Goal: Information Seeking & Learning: Learn about a topic

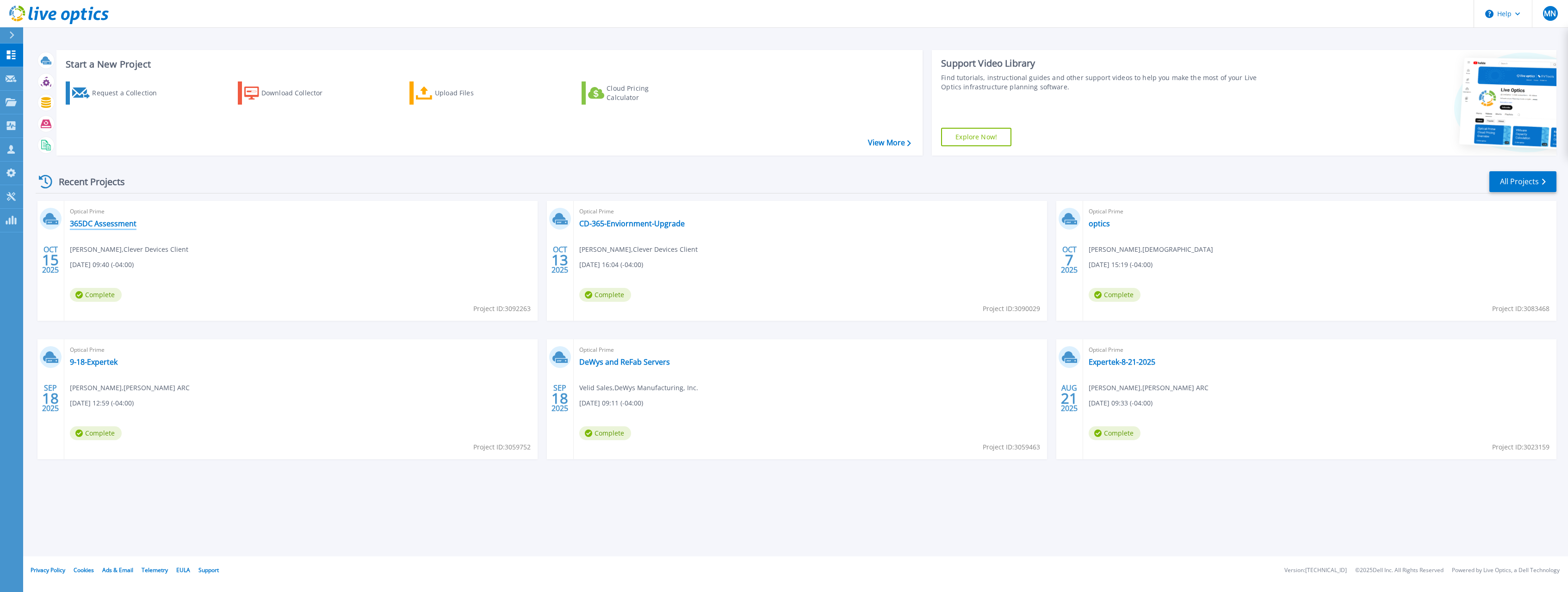
click at [122, 225] on link "365DC Assessment" at bounding box center [103, 224] width 66 height 9
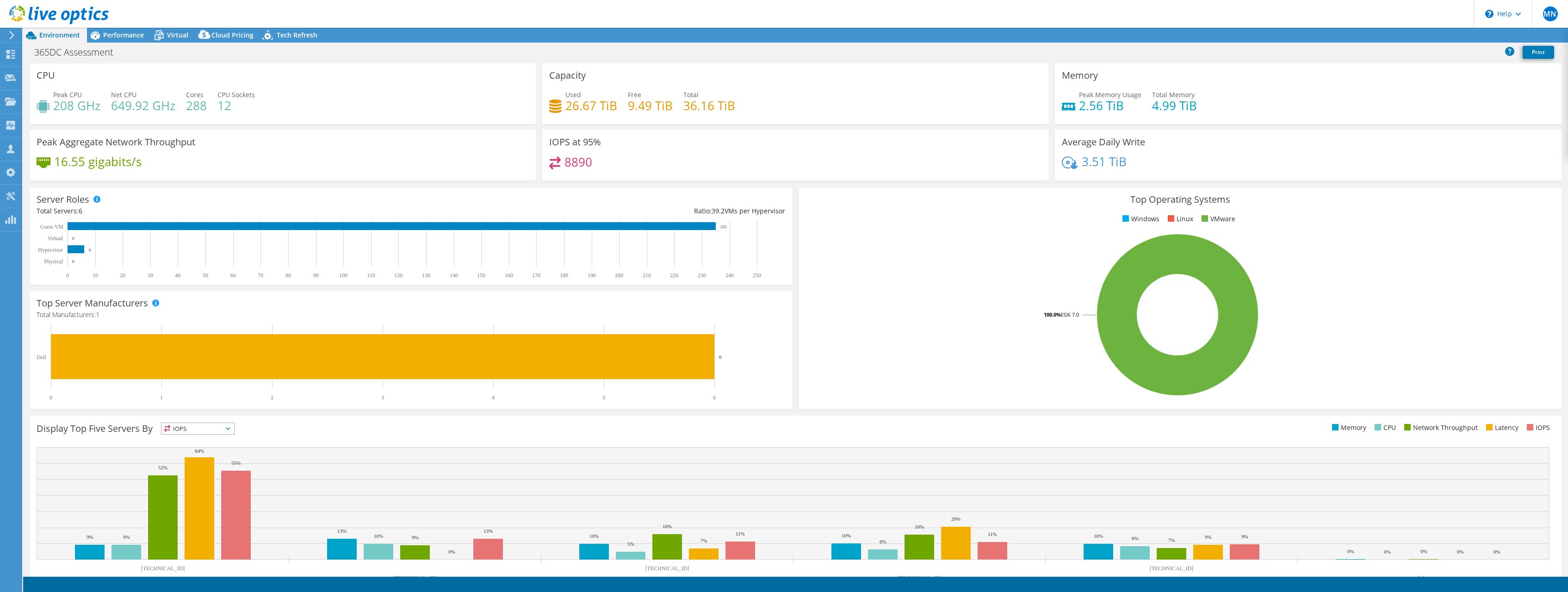
select select "USD"
click at [119, 41] on div "Performance" at bounding box center [119, 35] width 64 height 15
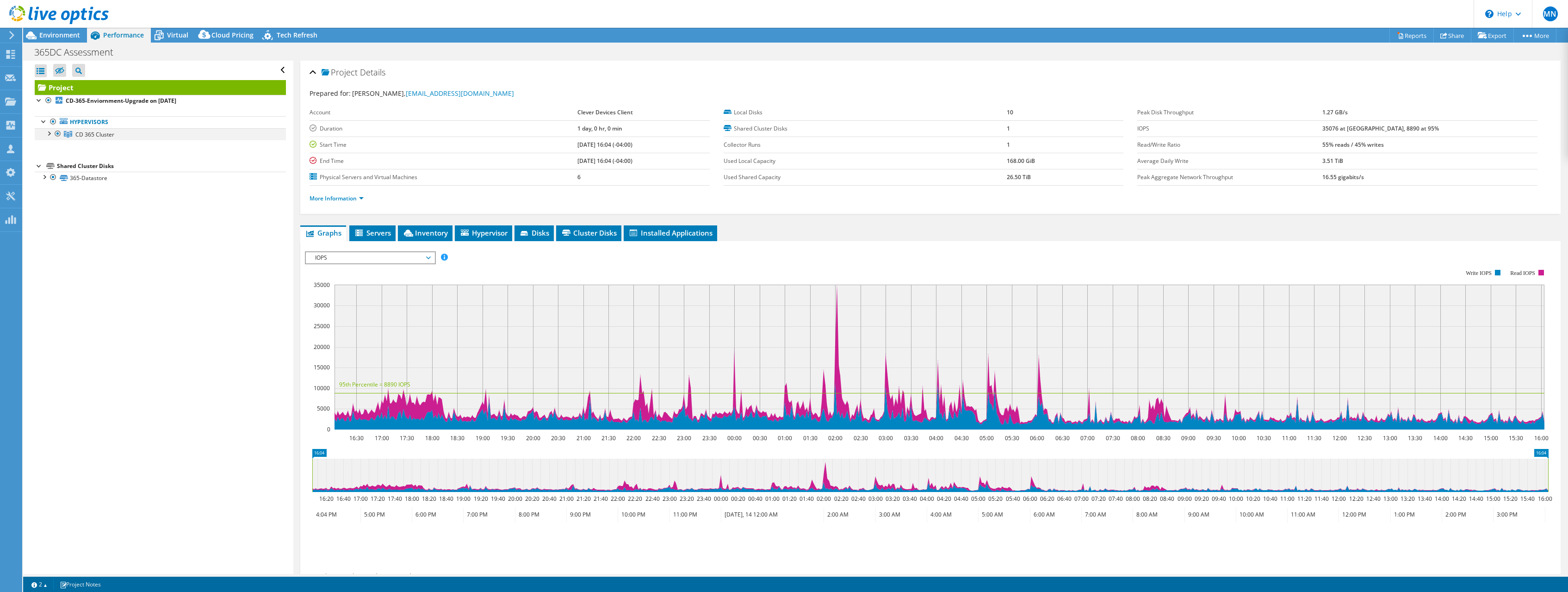
click at [48, 134] on div at bounding box center [48, 133] width 9 height 9
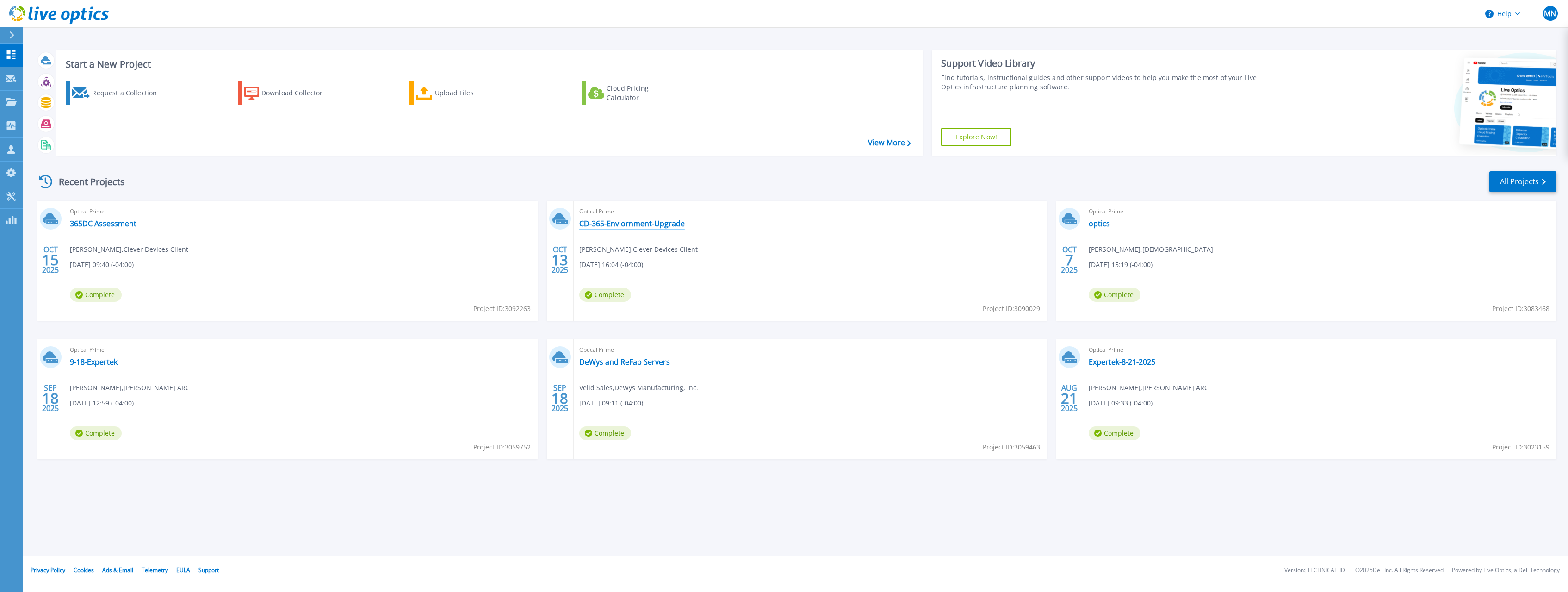
click at [623, 225] on link "CD-365-Enviornment-Upgrade" at bounding box center [632, 224] width 105 height 9
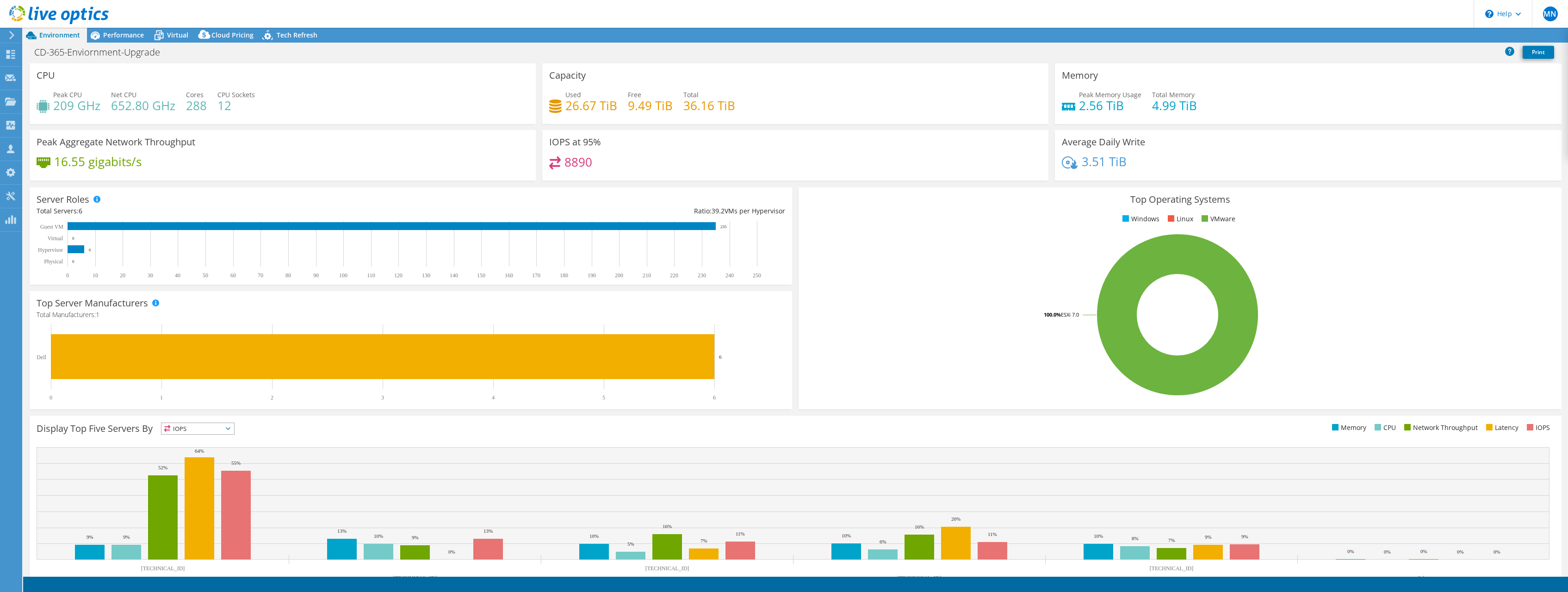
select select "USD"
click at [128, 37] on span "Performance" at bounding box center [124, 35] width 41 height 9
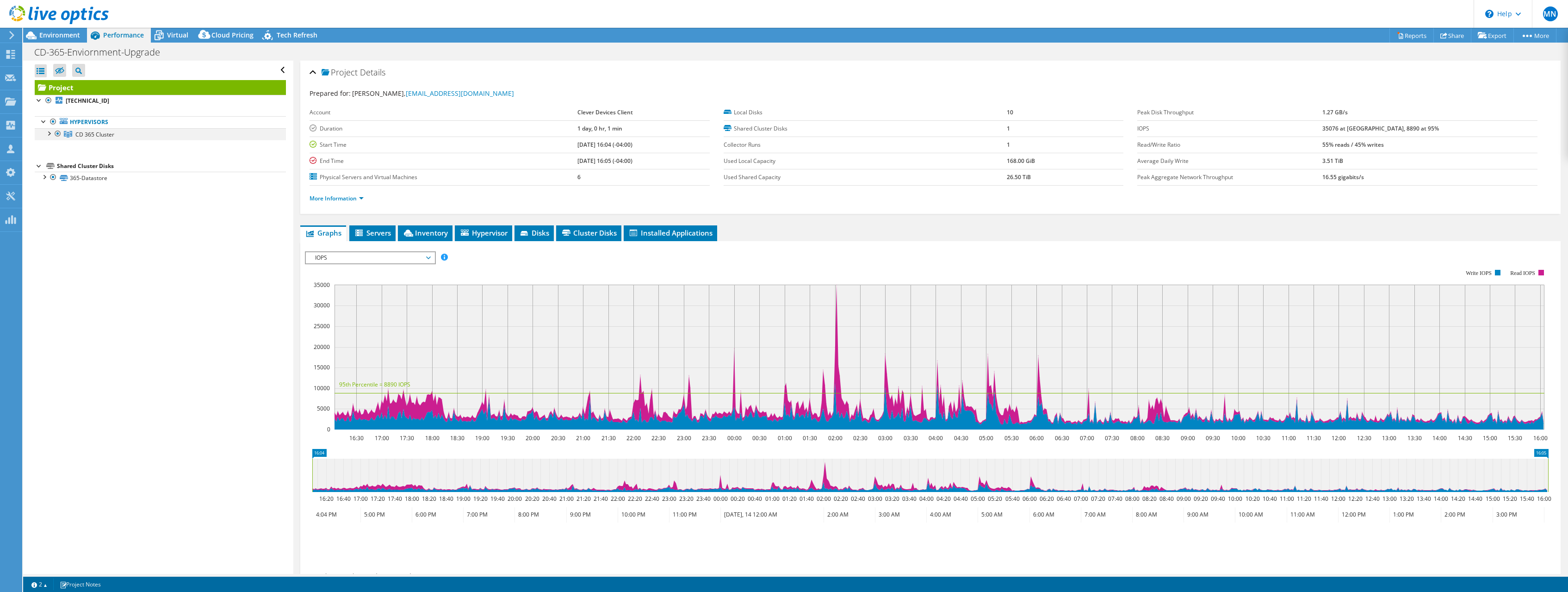
click at [49, 136] on div at bounding box center [48, 133] width 9 height 9
click at [105, 134] on span "CD 365 Cluster" at bounding box center [95, 134] width 39 height 8
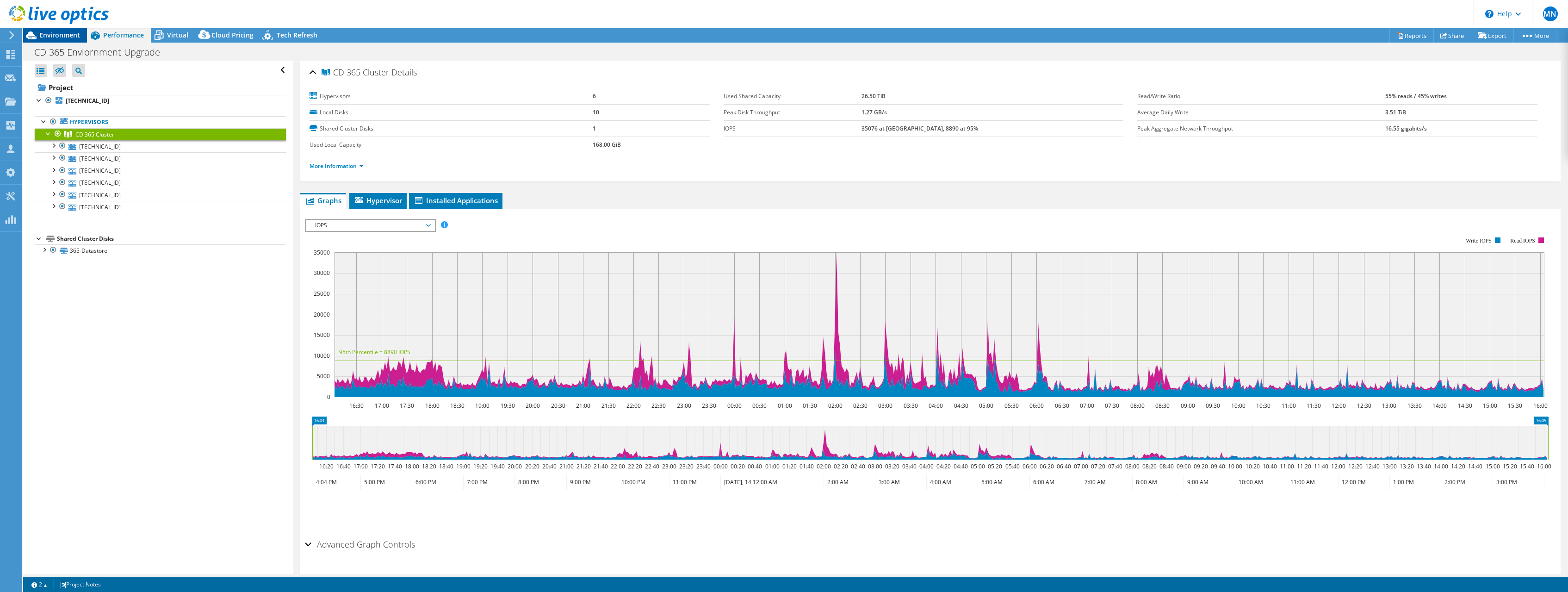
click at [66, 36] on span "Environment" at bounding box center [60, 35] width 41 height 9
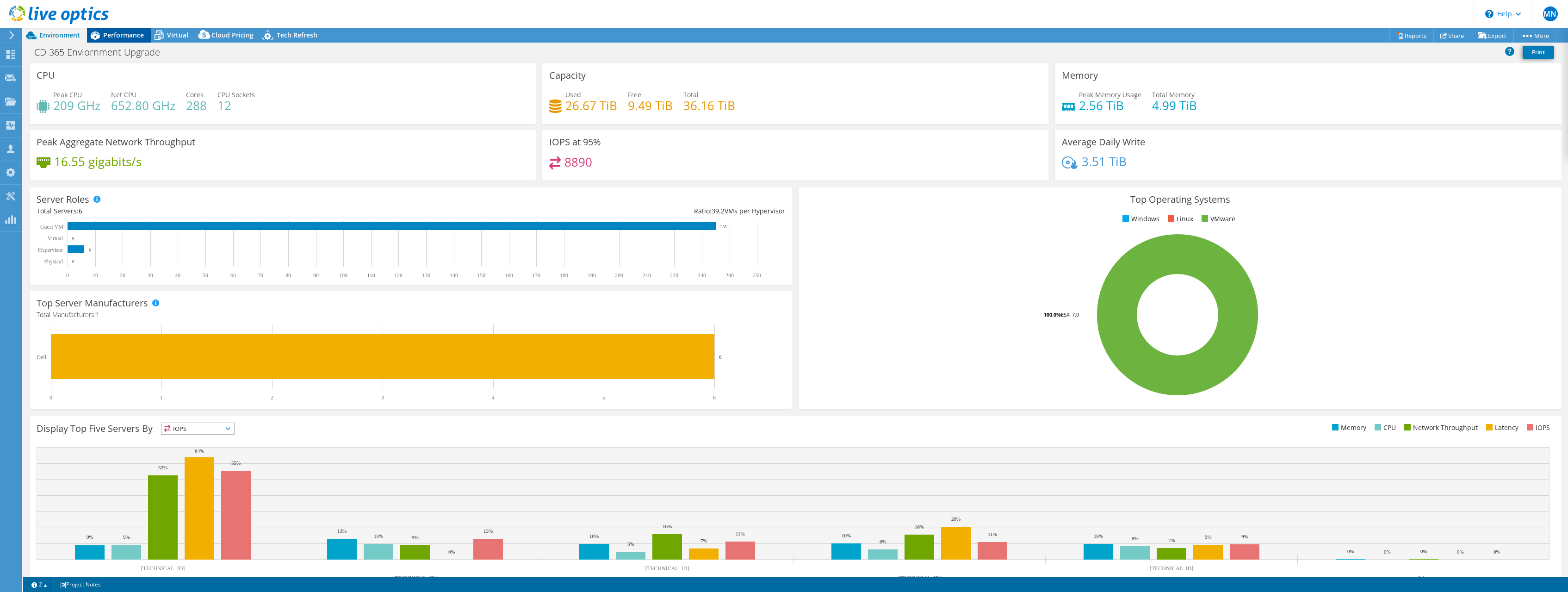
click at [128, 33] on span "Performance" at bounding box center [124, 35] width 41 height 9
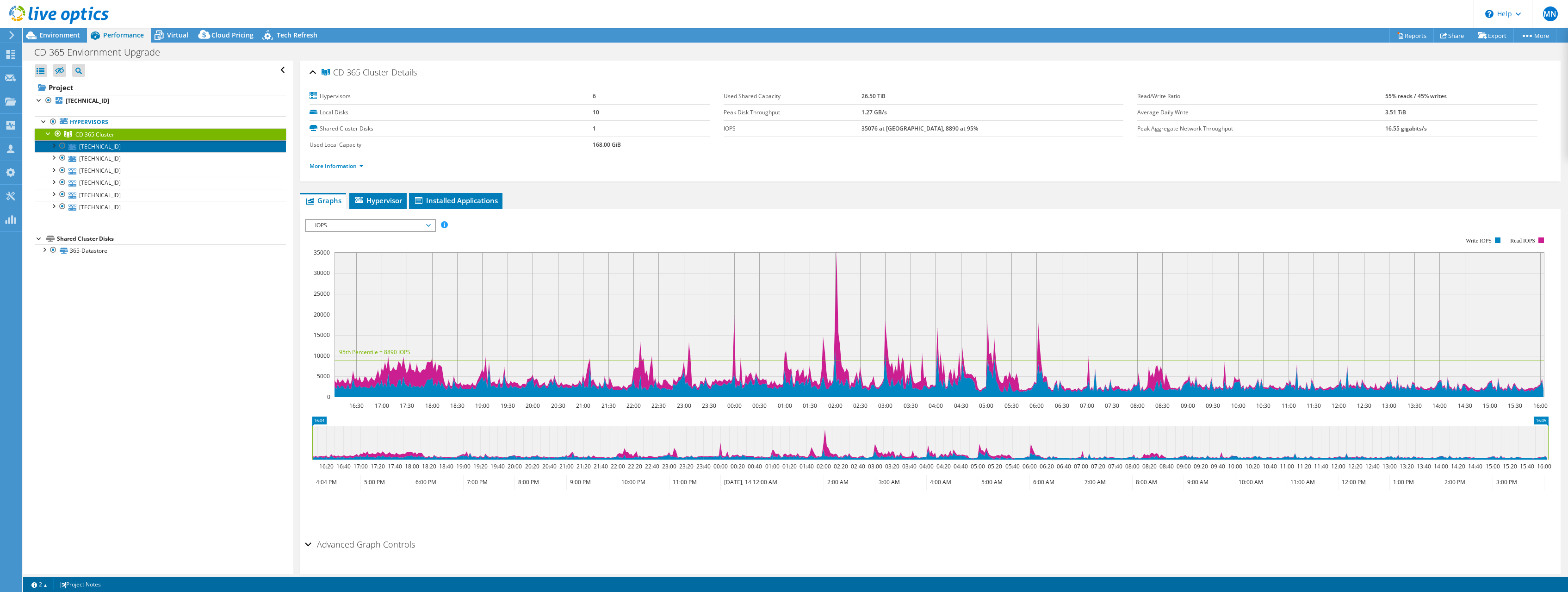
click at [96, 144] on link "10.235.3.52" at bounding box center [160, 146] width 251 height 12
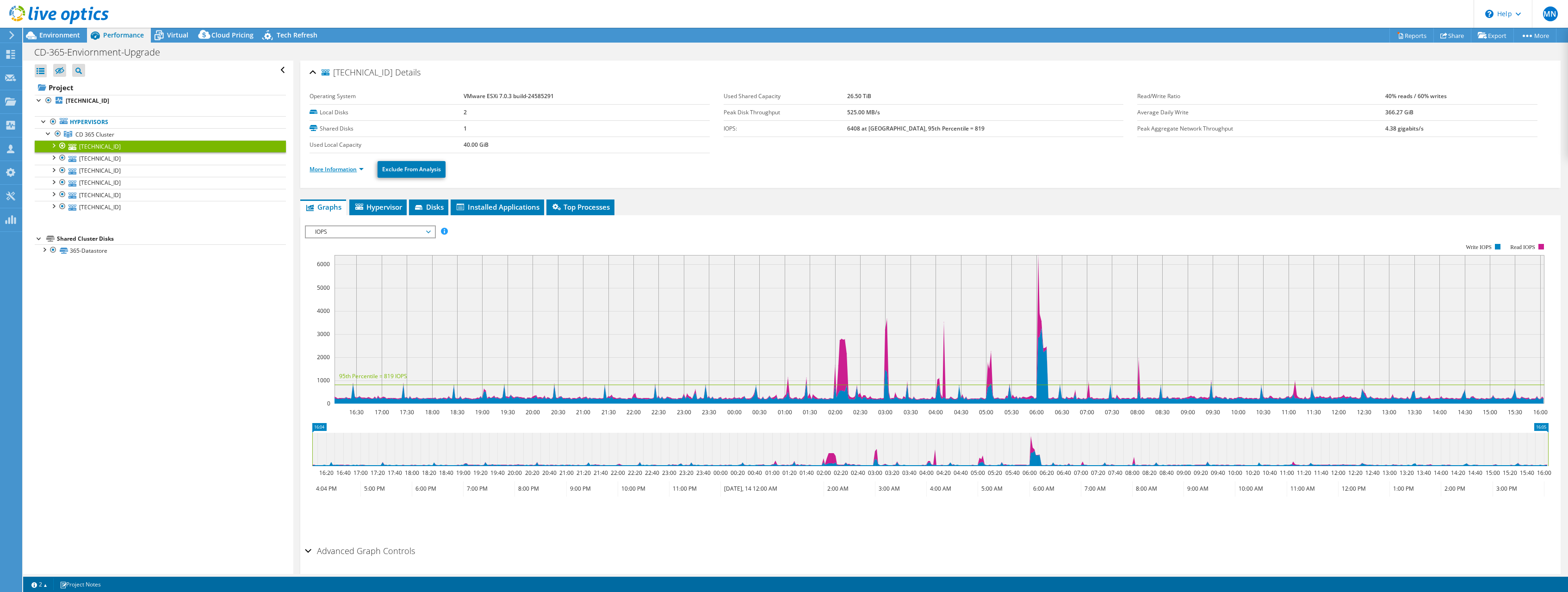
click at [340, 169] on link "More Information" at bounding box center [337, 169] width 54 height 8
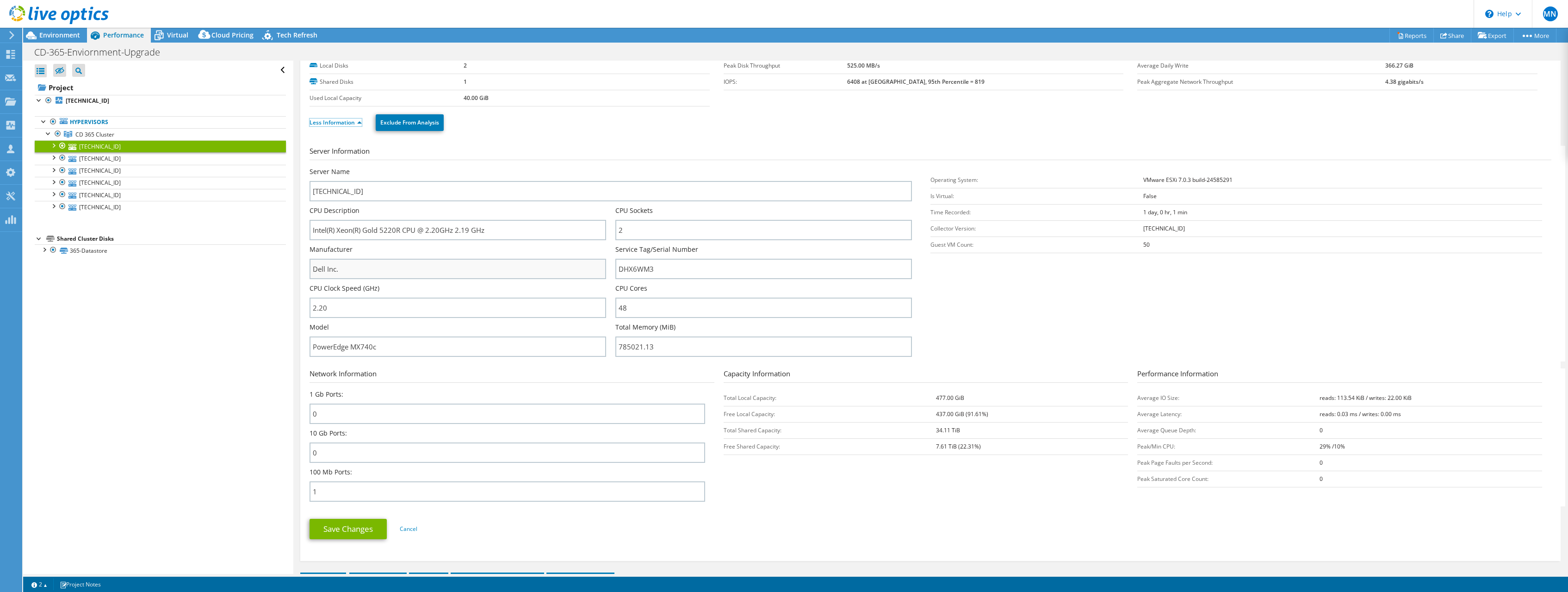
scroll to position [48, 0]
click at [93, 159] on link "10.235.3.51" at bounding box center [160, 158] width 251 height 12
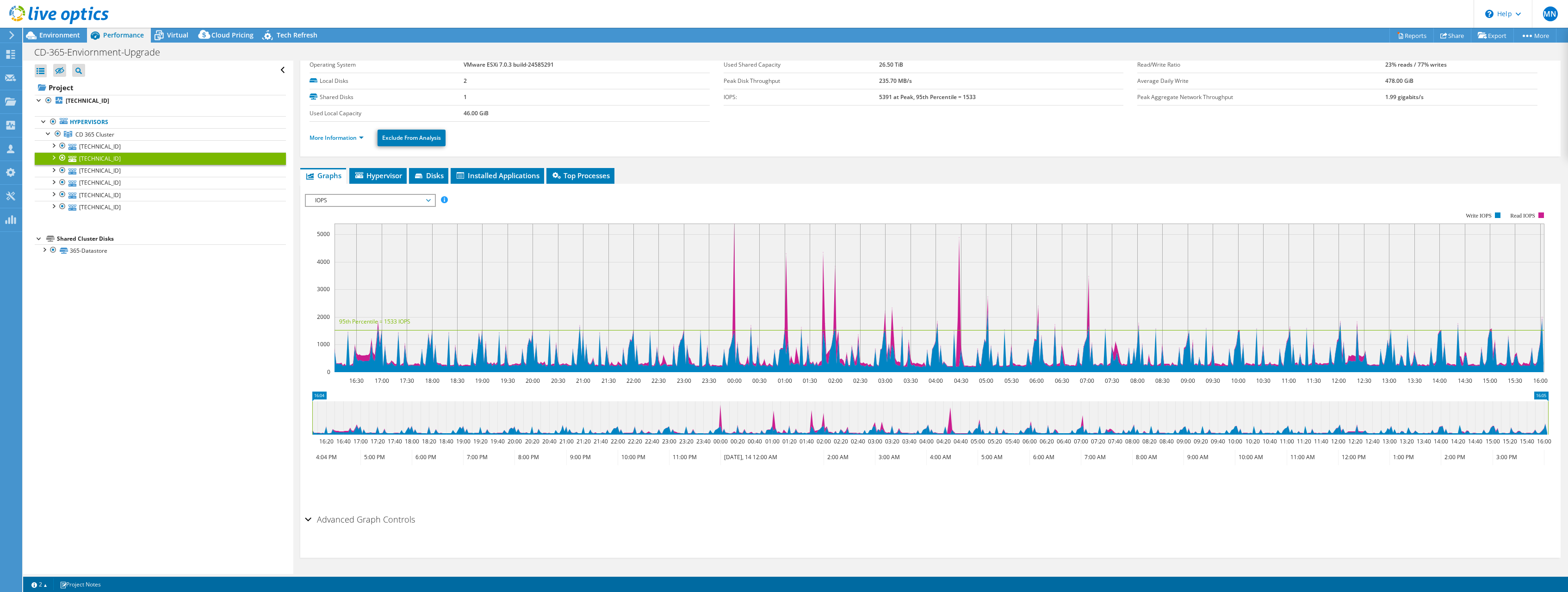
scroll to position [30, 0]
click at [333, 138] on link "More Information" at bounding box center [337, 138] width 54 height 8
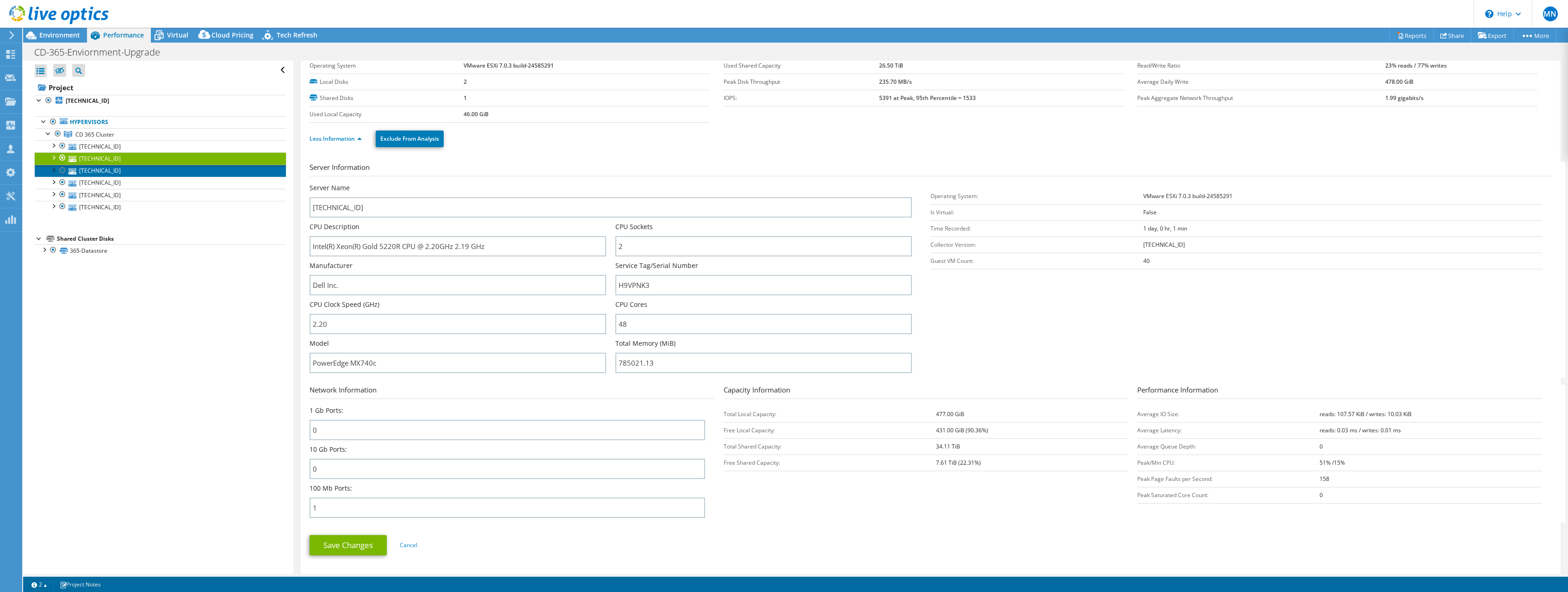
click at [117, 171] on link "10.235.3.50" at bounding box center [160, 171] width 251 height 12
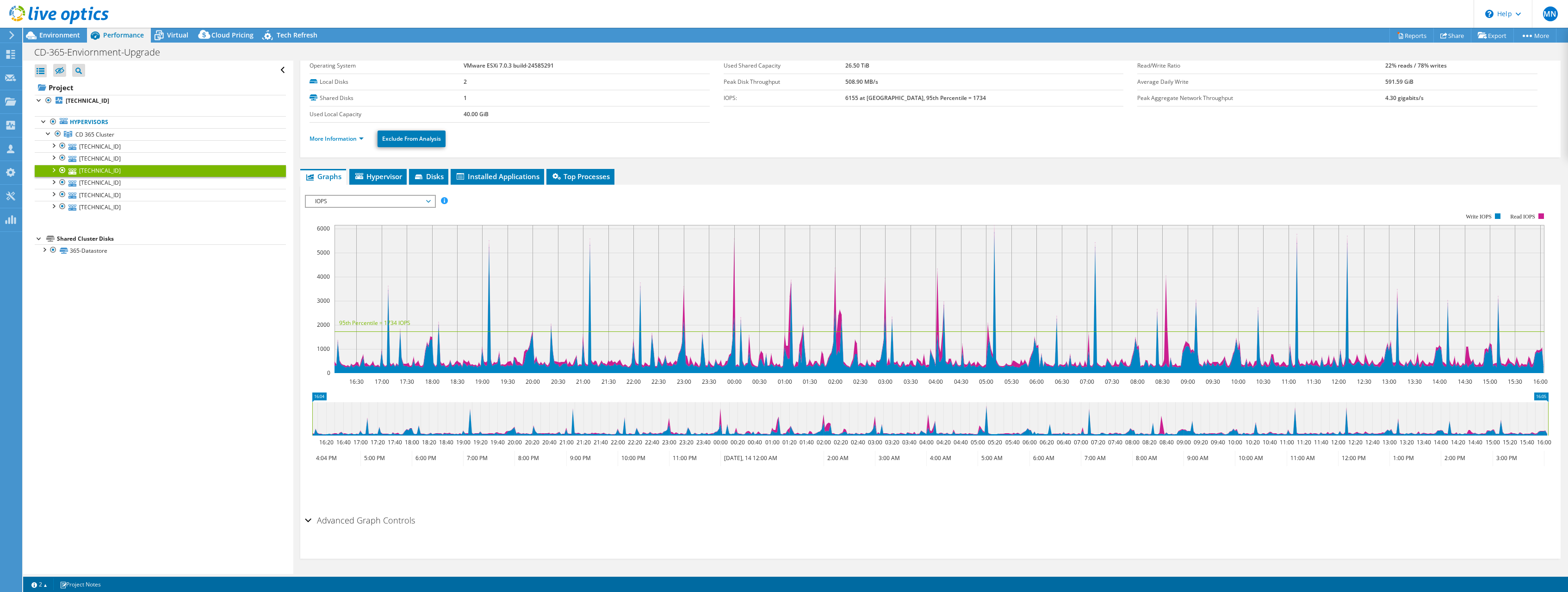
click at [338, 143] on li "More Information" at bounding box center [340, 139] width 60 height 10
click at [338, 139] on link "More Information" at bounding box center [337, 138] width 54 height 8
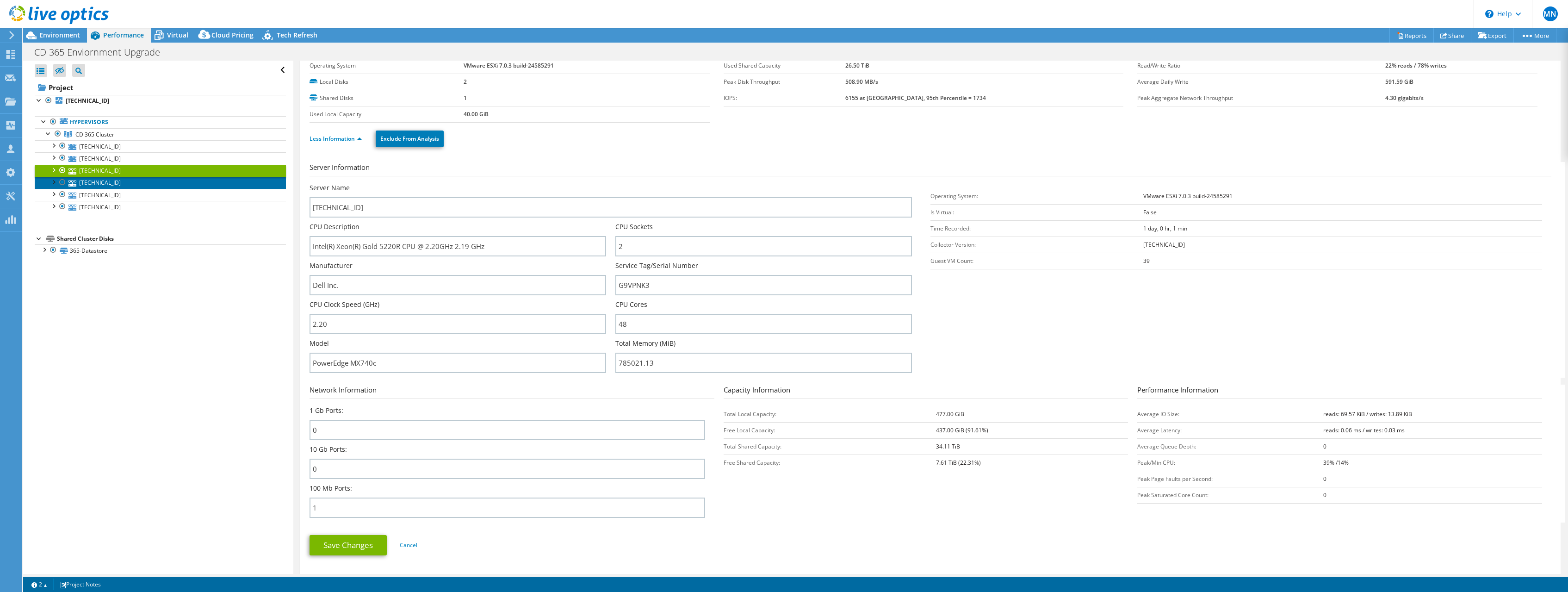
click at [124, 186] on link "10.235.3.53" at bounding box center [160, 183] width 251 height 12
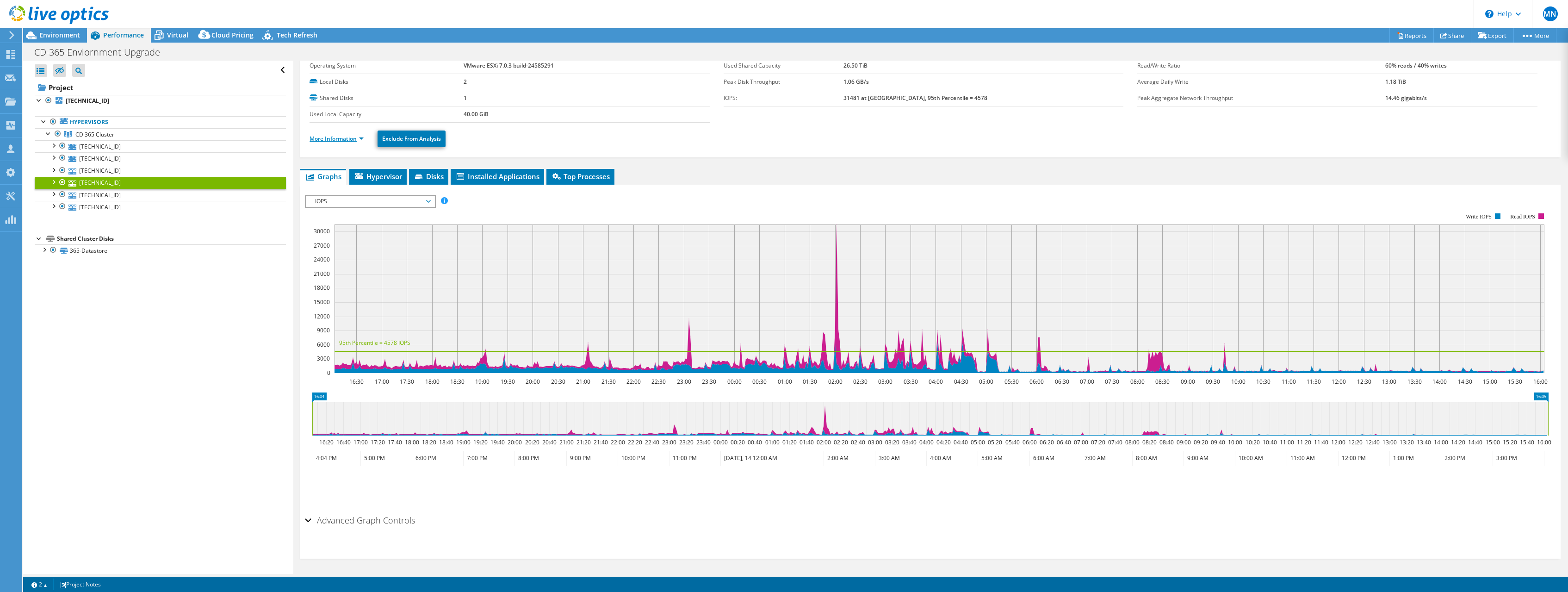
click at [339, 141] on link "More Information" at bounding box center [337, 138] width 54 height 8
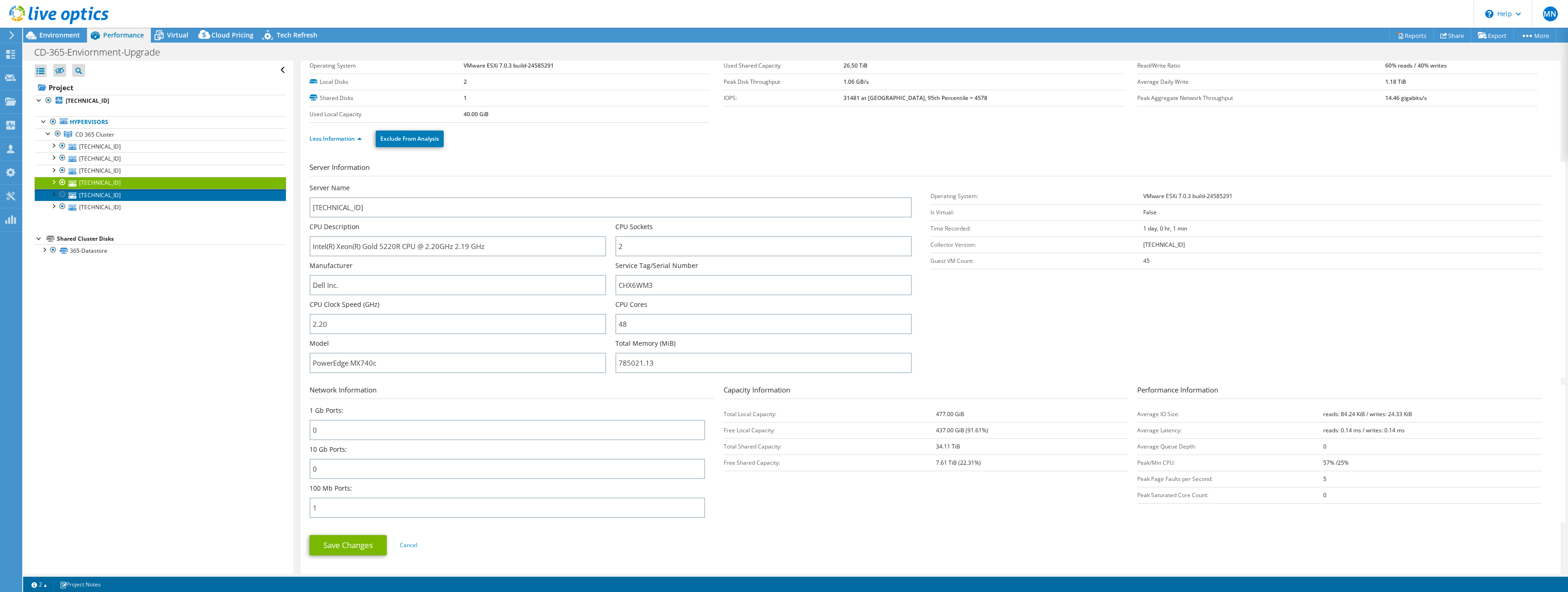
click at [117, 197] on link "10.235.3.54" at bounding box center [160, 195] width 251 height 12
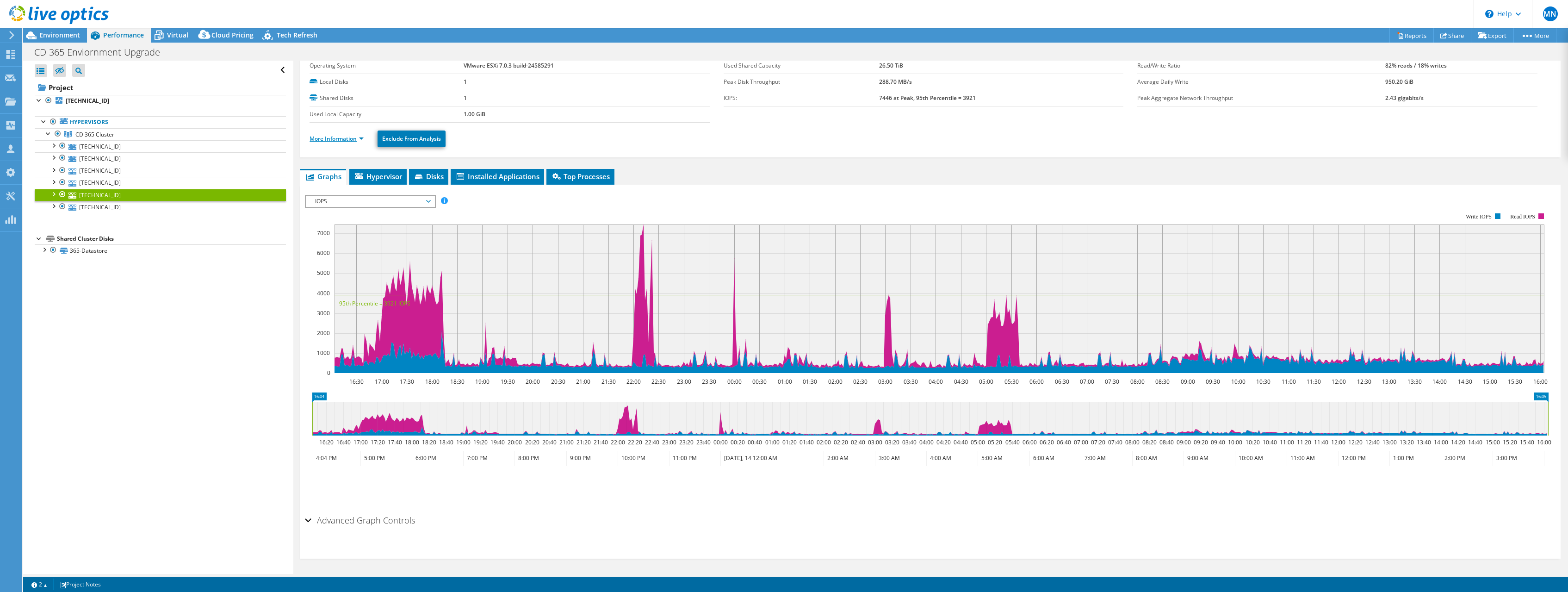
click at [341, 141] on link "More Information" at bounding box center [337, 138] width 54 height 8
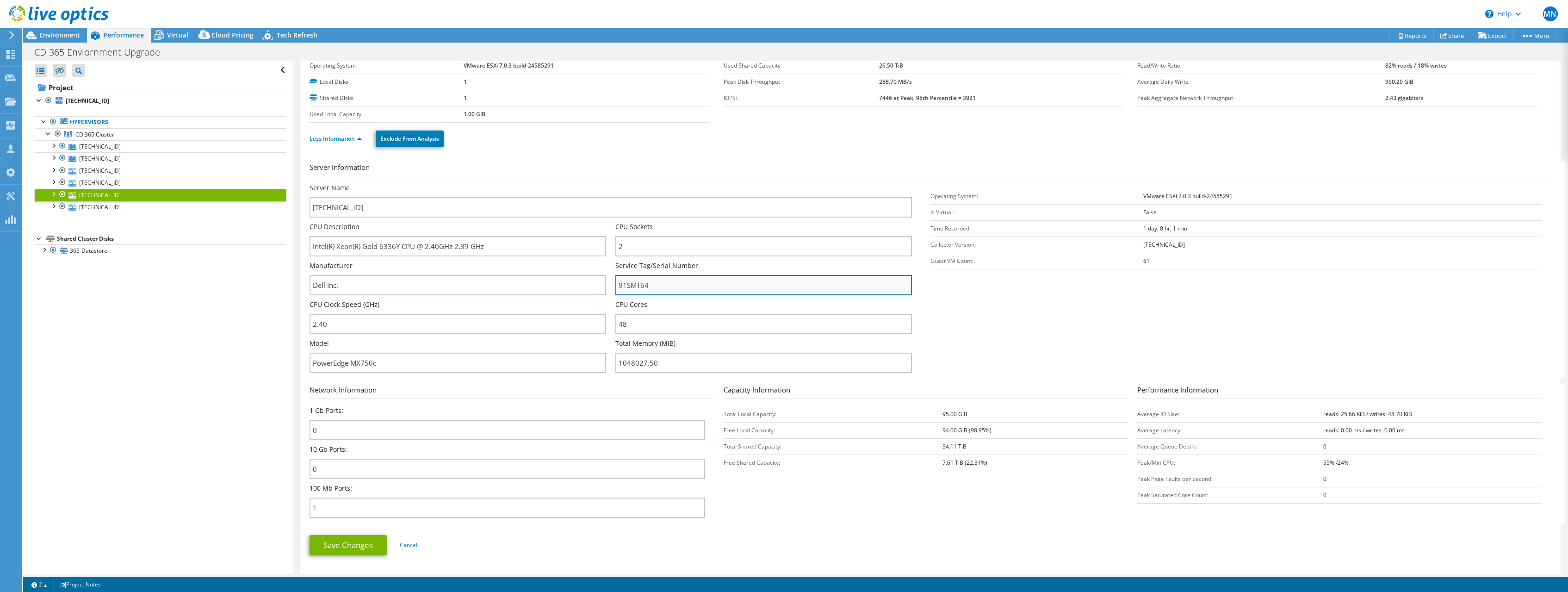
click at [633, 284] on input "91SMT64" at bounding box center [763, 285] width 296 height 20
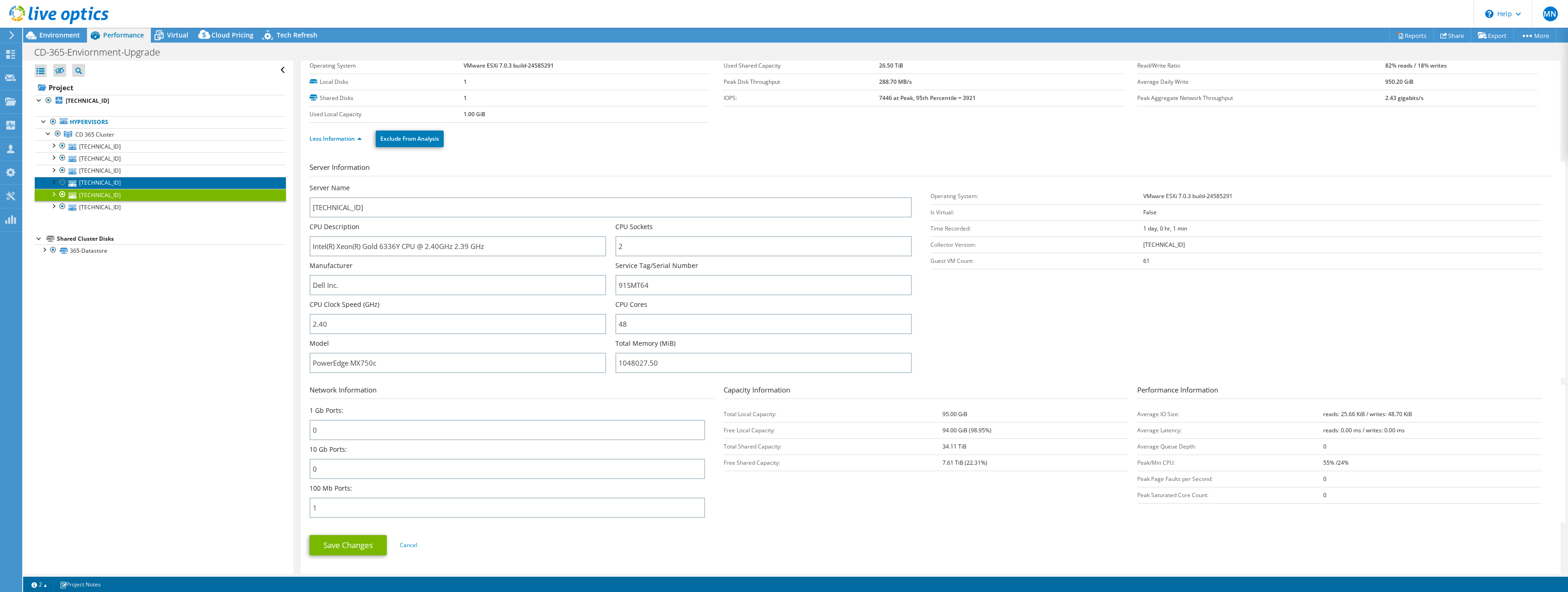
click at [100, 184] on link "10.235.3.53" at bounding box center [160, 183] width 251 height 12
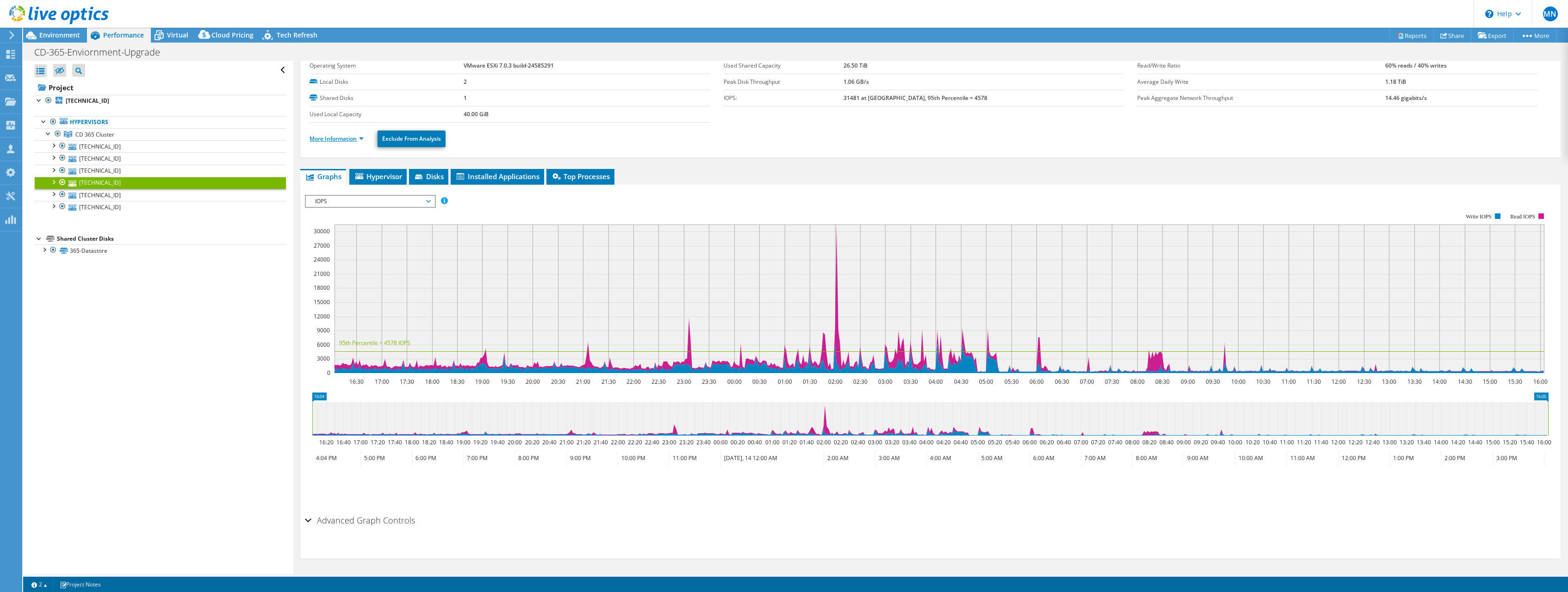
click at [333, 141] on link "More Information" at bounding box center [337, 138] width 54 height 8
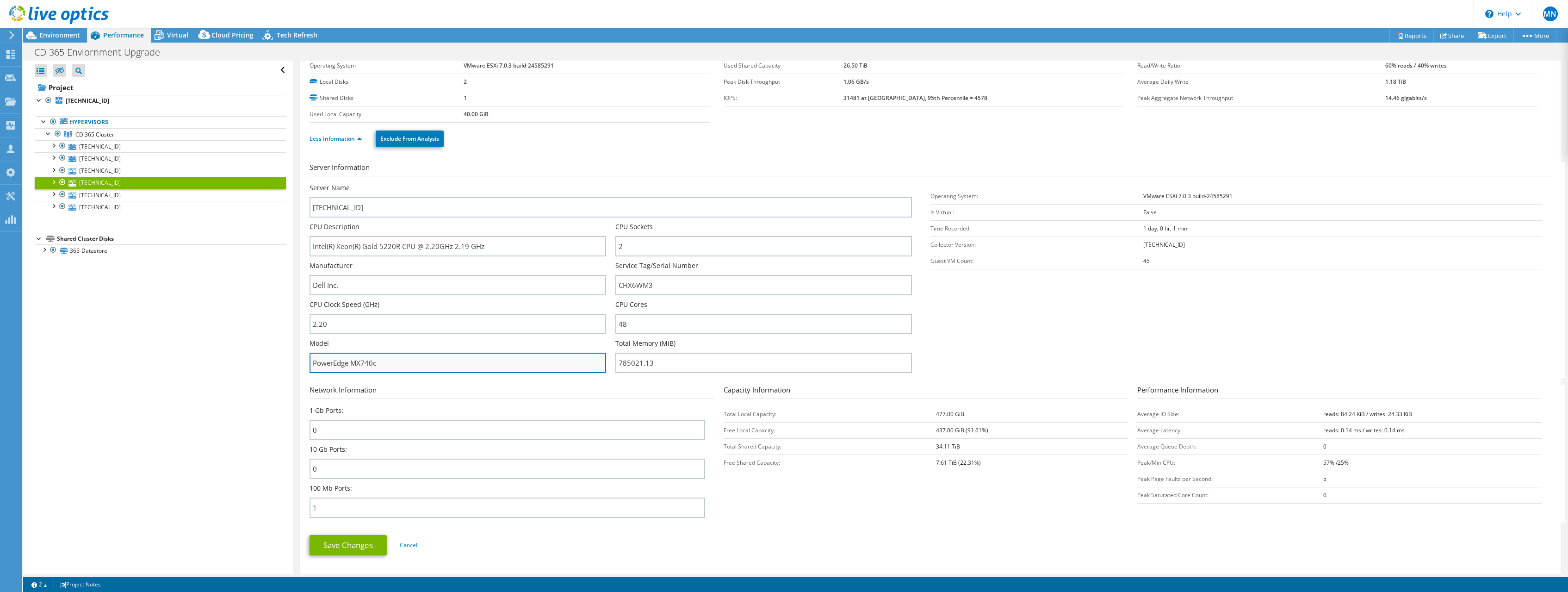
drag, startPoint x: 396, startPoint y: 365, endPoint x: 294, endPoint y: 364, distance: 102.0
click at [310, 364] on input "PowerEdge MX740c" at bounding box center [458, 362] width 296 height 20
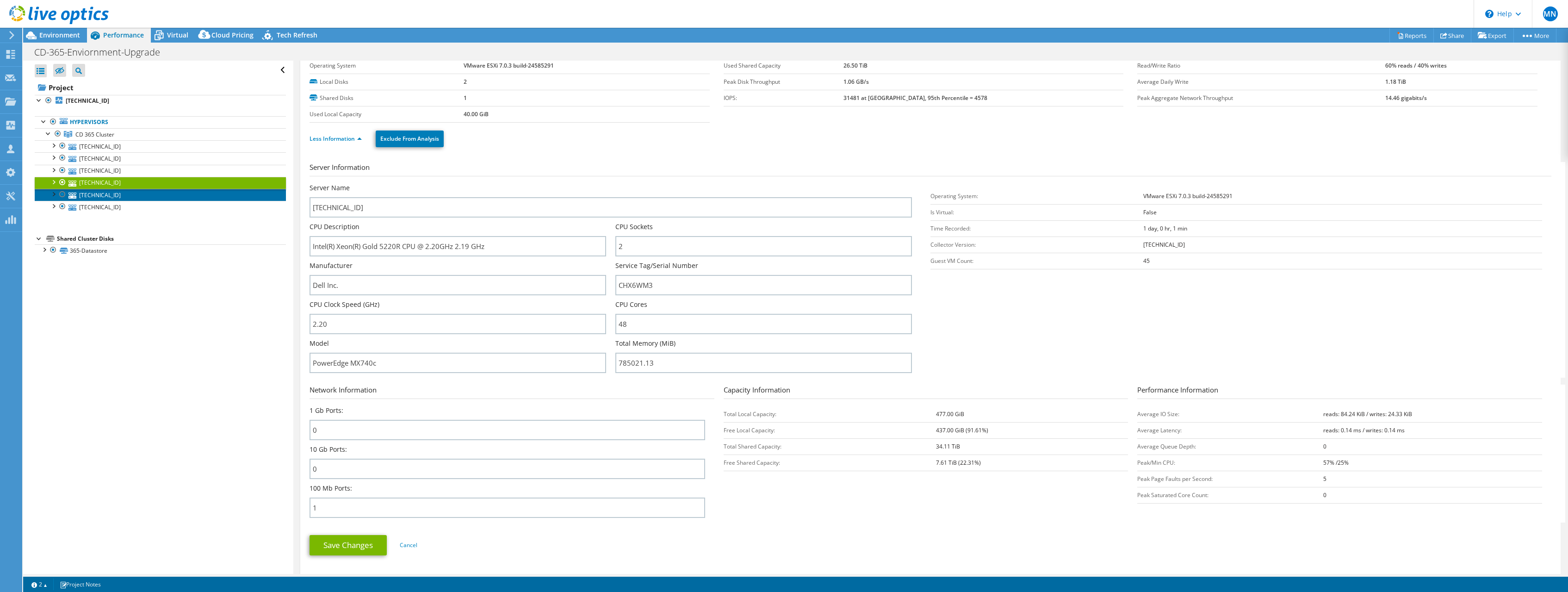
click at [104, 197] on link "10.235.3.54" at bounding box center [160, 195] width 251 height 12
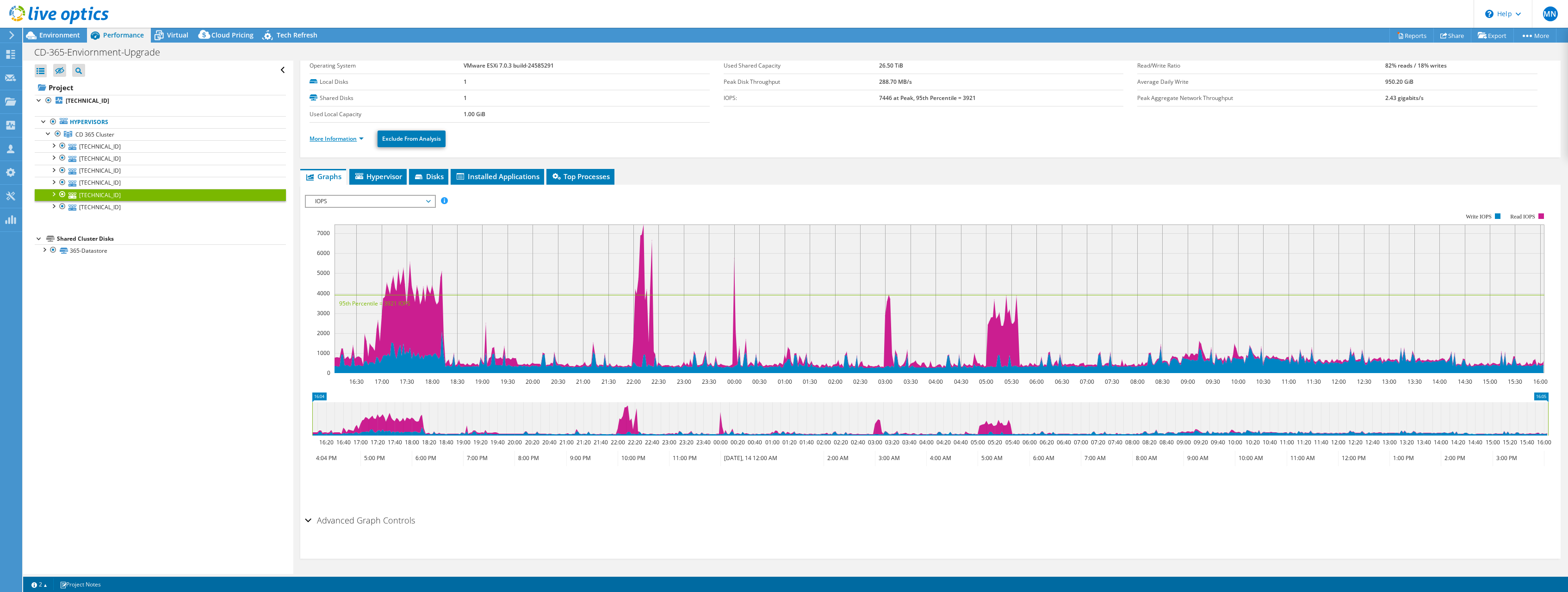
click at [335, 140] on link "More Information" at bounding box center [337, 138] width 54 height 8
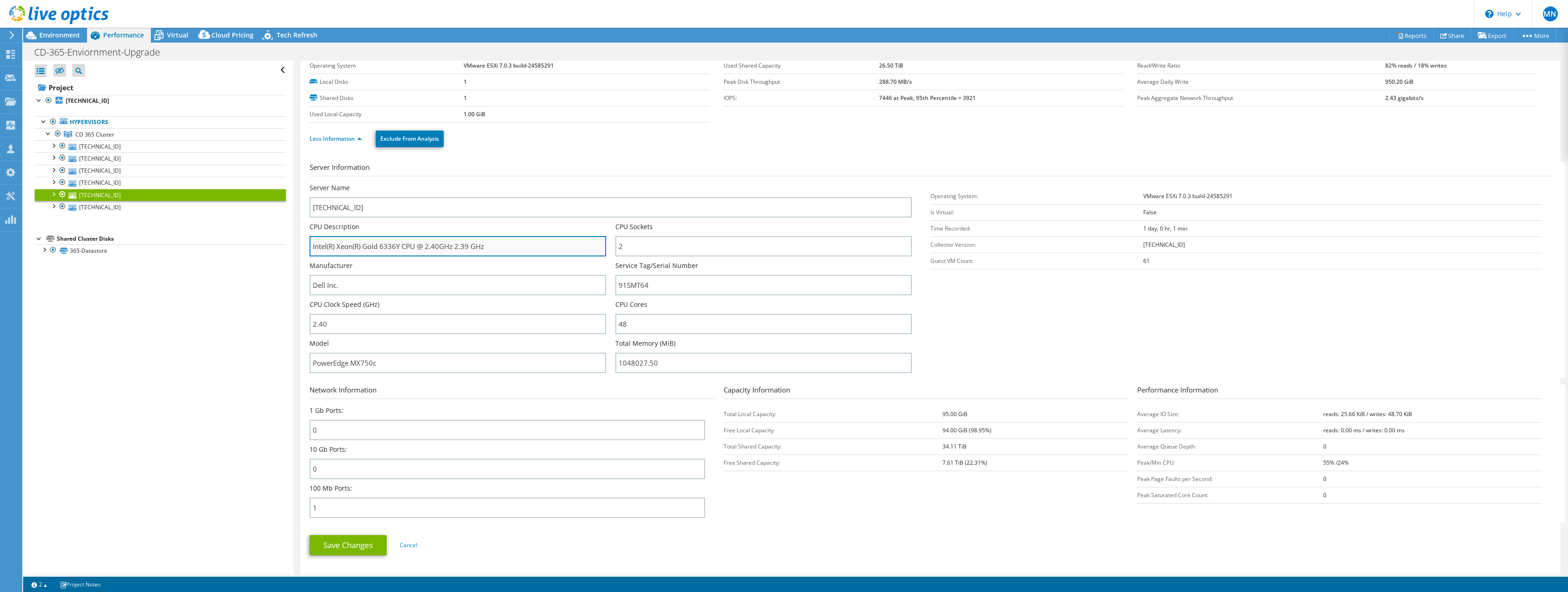
drag, startPoint x: 312, startPoint y: 246, endPoint x: 481, endPoint y: 241, distance: 169.1
click at [481, 241] on input "Intel(R) Xeon(R) Gold 6336Y CPU @ 2.40GHz 2.39 GHz" at bounding box center [458, 246] width 296 height 20
drag, startPoint x: 121, startPoint y: 314, endPoint x: 117, endPoint y: 260, distance: 54.1
click at [121, 314] on div "Open All Close All Hide Excluded Nodes Project Tree Filter" at bounding box center [158, 317] width 270 height 513
click at [58, 35] on span "Environment" at bounding box center [60, 35] width 41 height 9
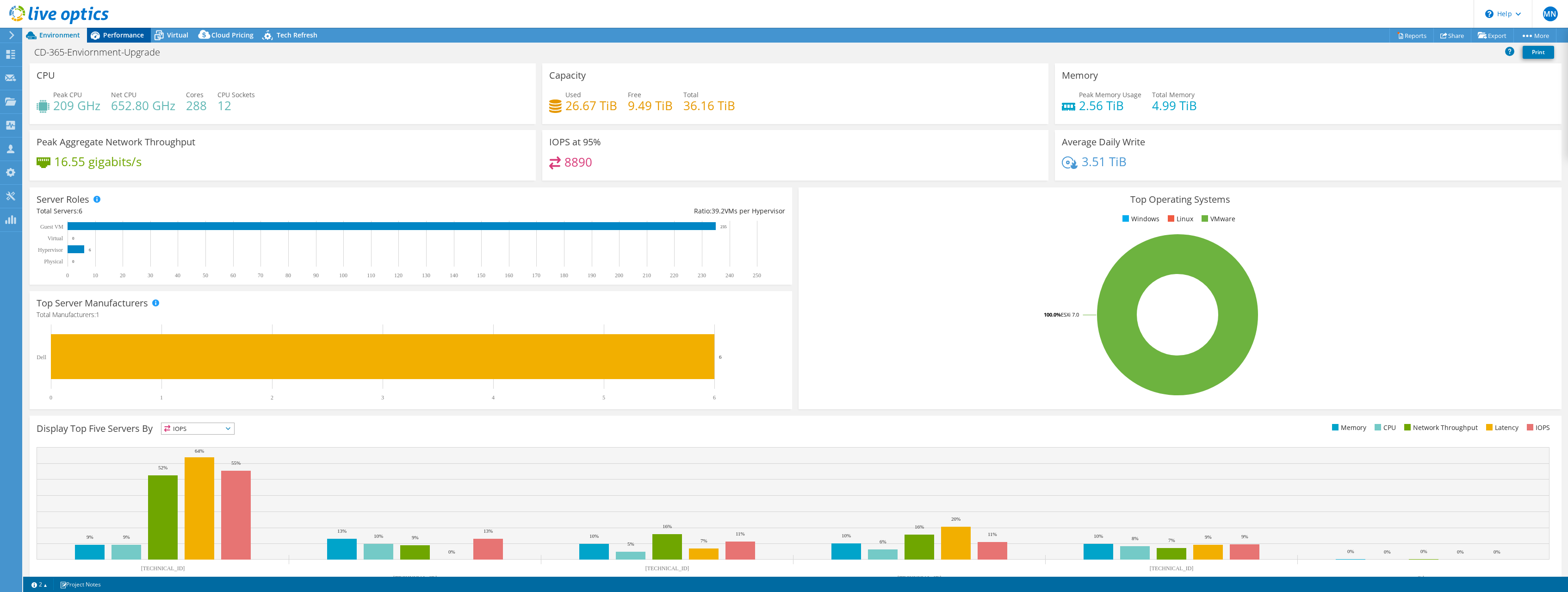
click at [129, 36] on span "Performance" at bounding box center [124, 35] width 41 height 9
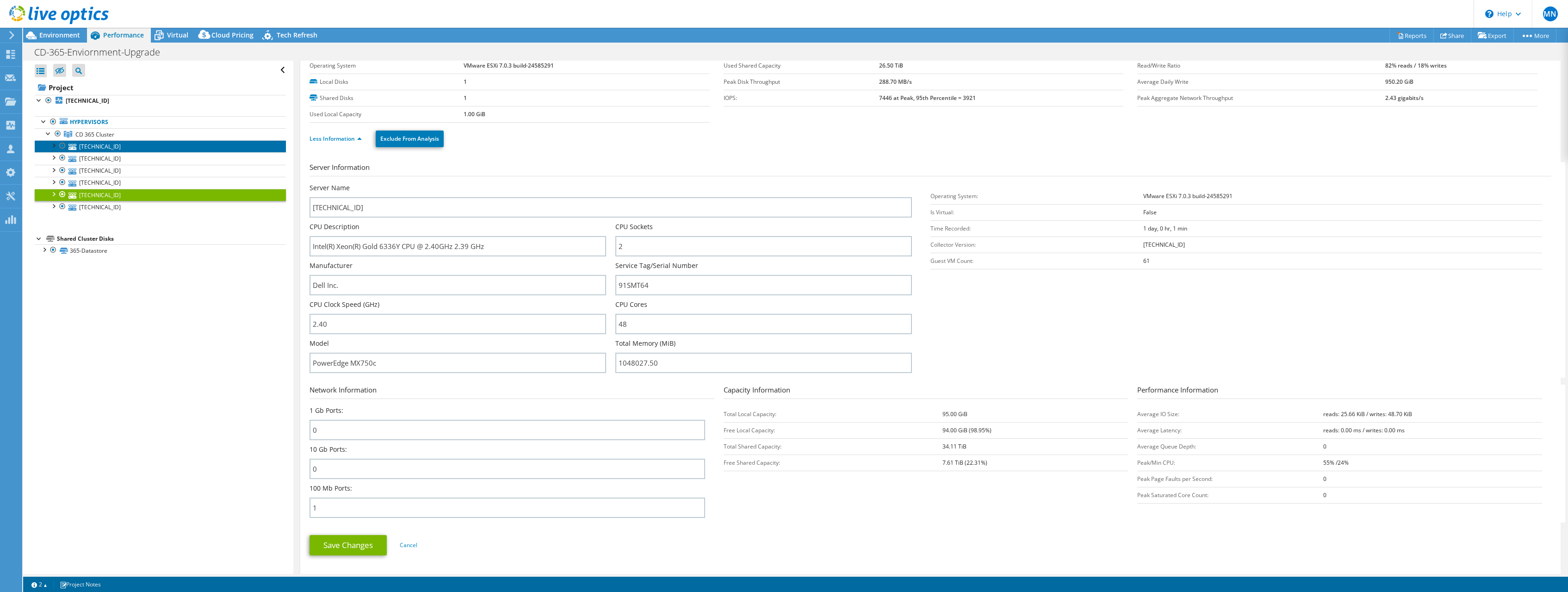
click at [107, 145] on link "10.235.3.52" at bounding box center [160, 146] width 251 height 12
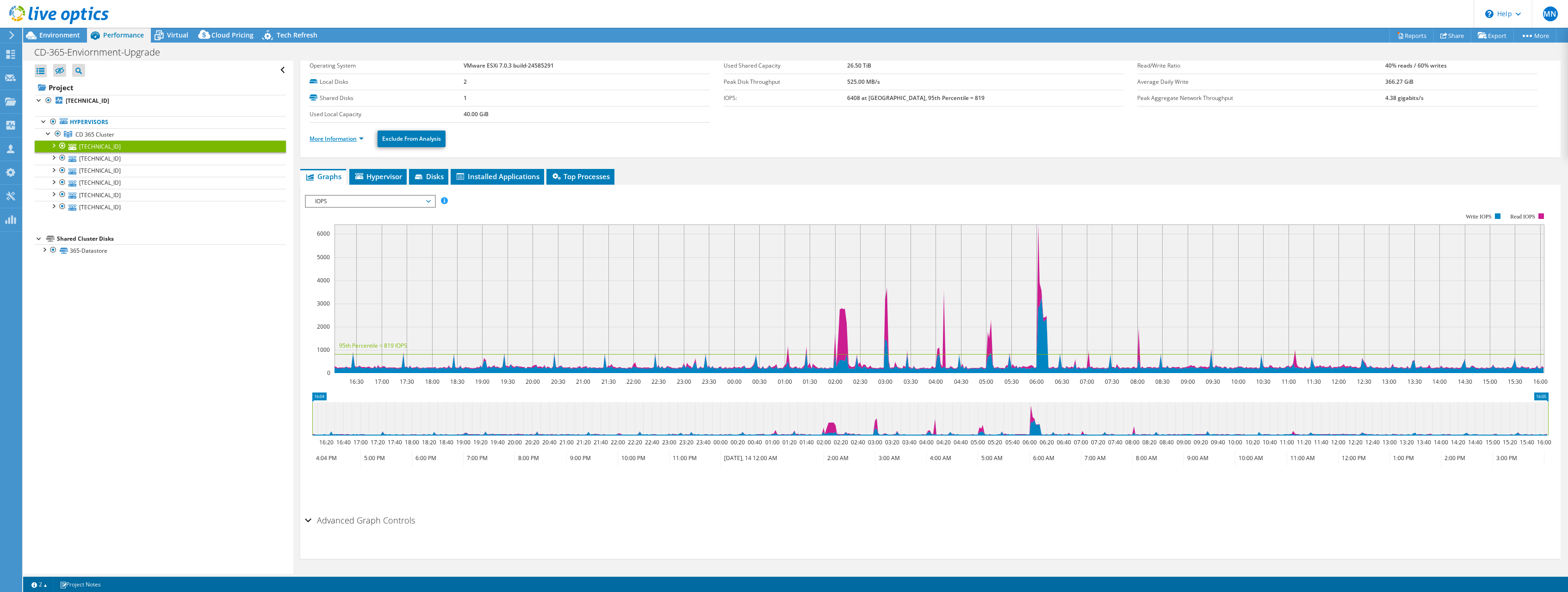
click at [325, 136] on link "More Information" at bounding box center [337, 138] width 54 height 8
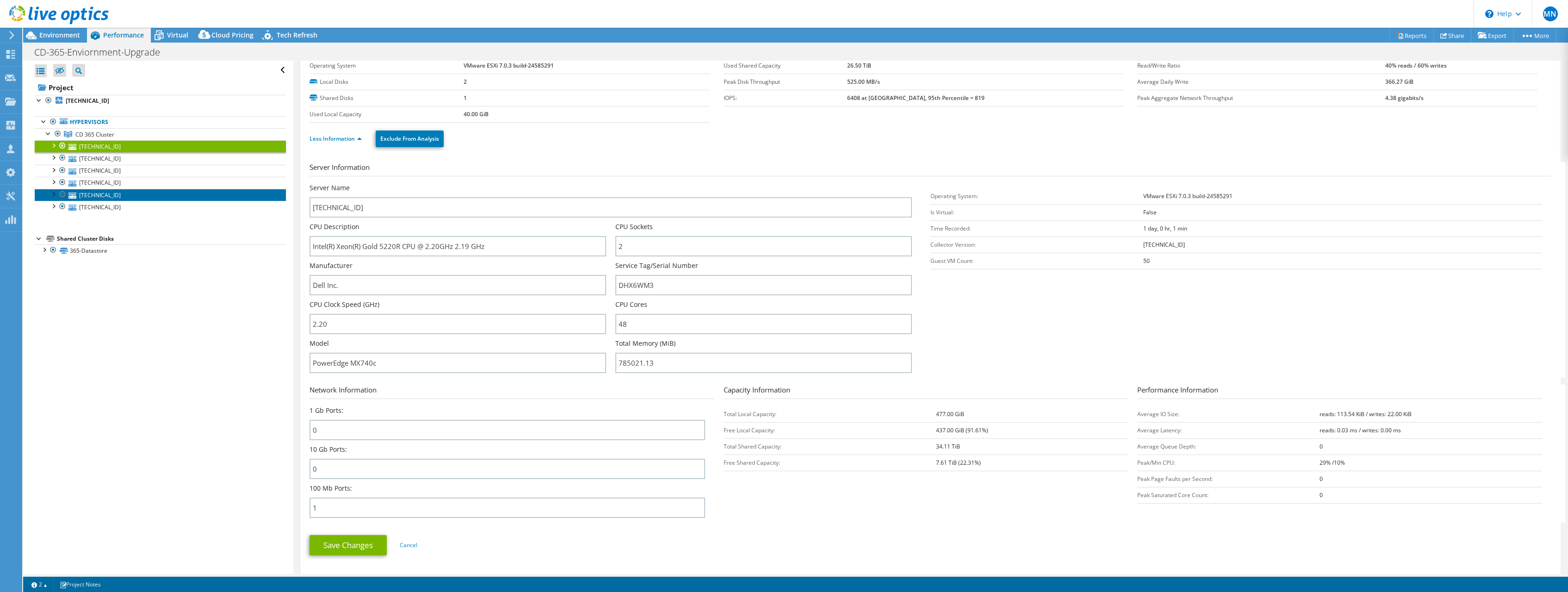
click at [115, 195] on link "10.235.3.54" at bounding box center [160, 195] width 251 height 12
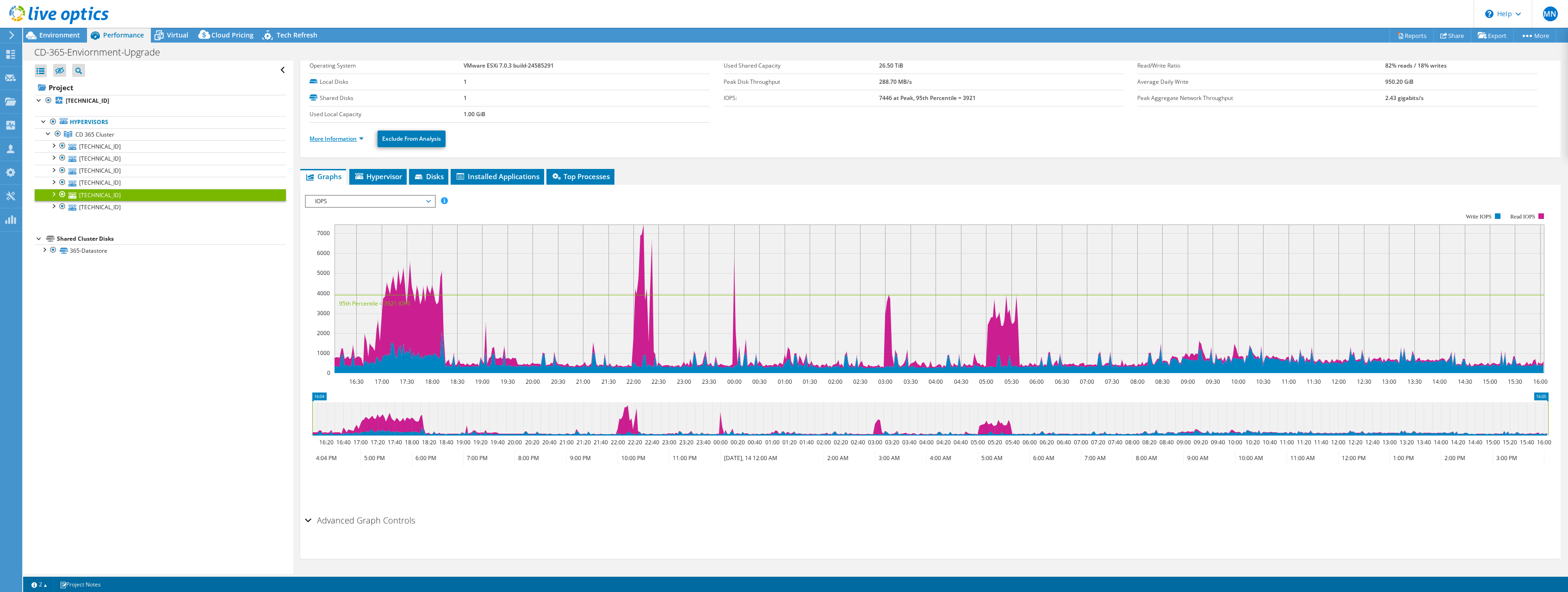
click at [333, 138] on link "More Information" at bounding box center [337, 138] width 54 height 8
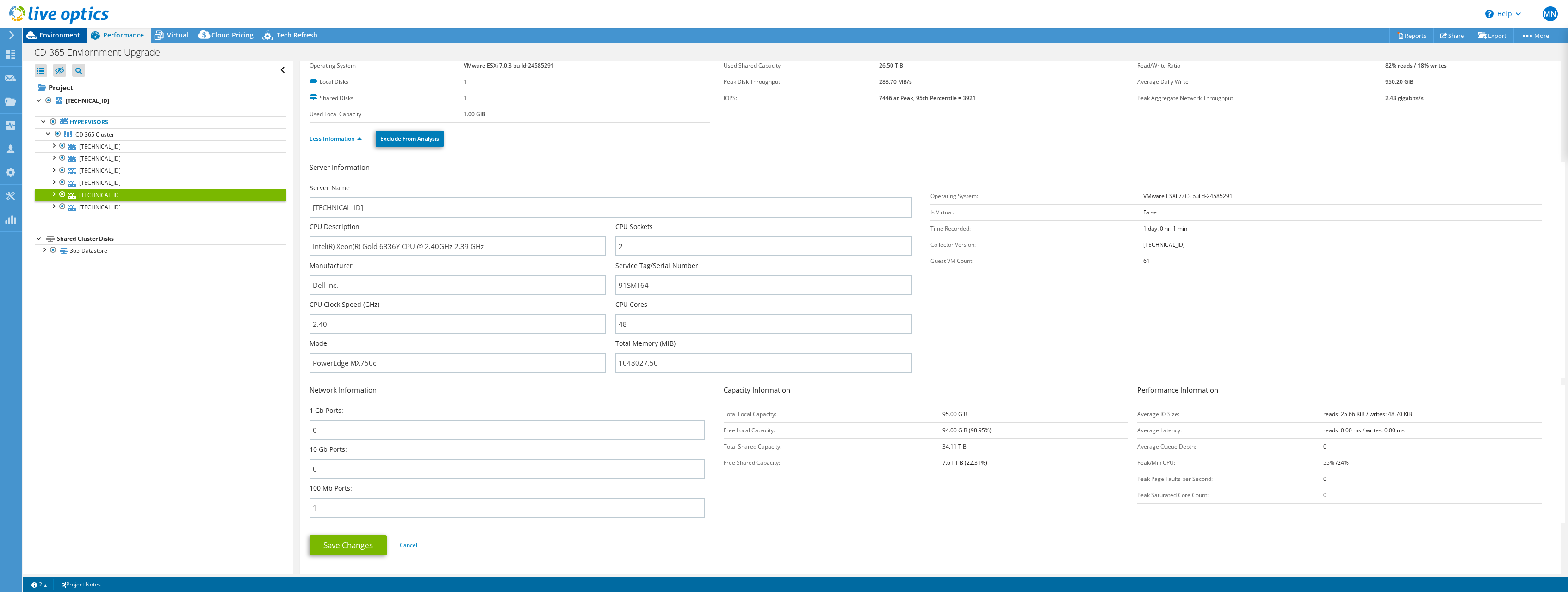
click at [61, 33] on span "Environment" at bounding box center [60, 35] width 41 height 9
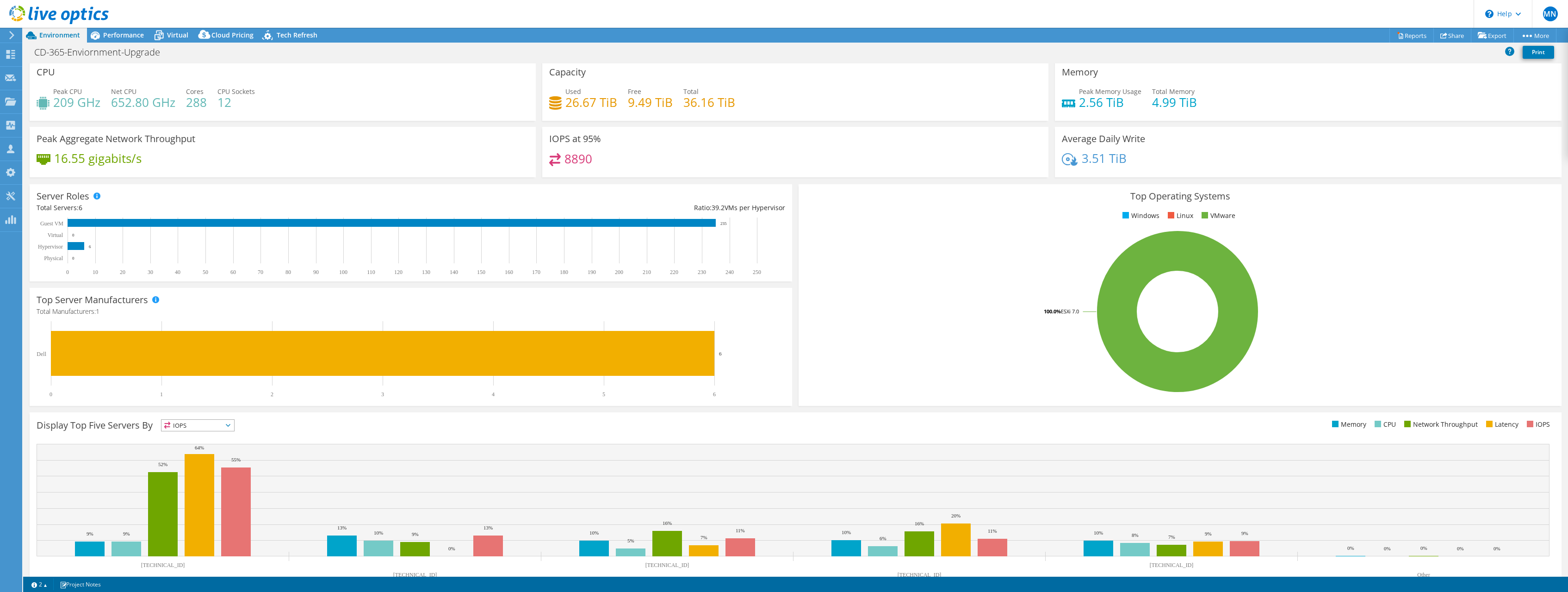
scroll to position [4, 0]
click at [119, 40] on span "Performance" at bounding box center [124, 35] width 41 height 9
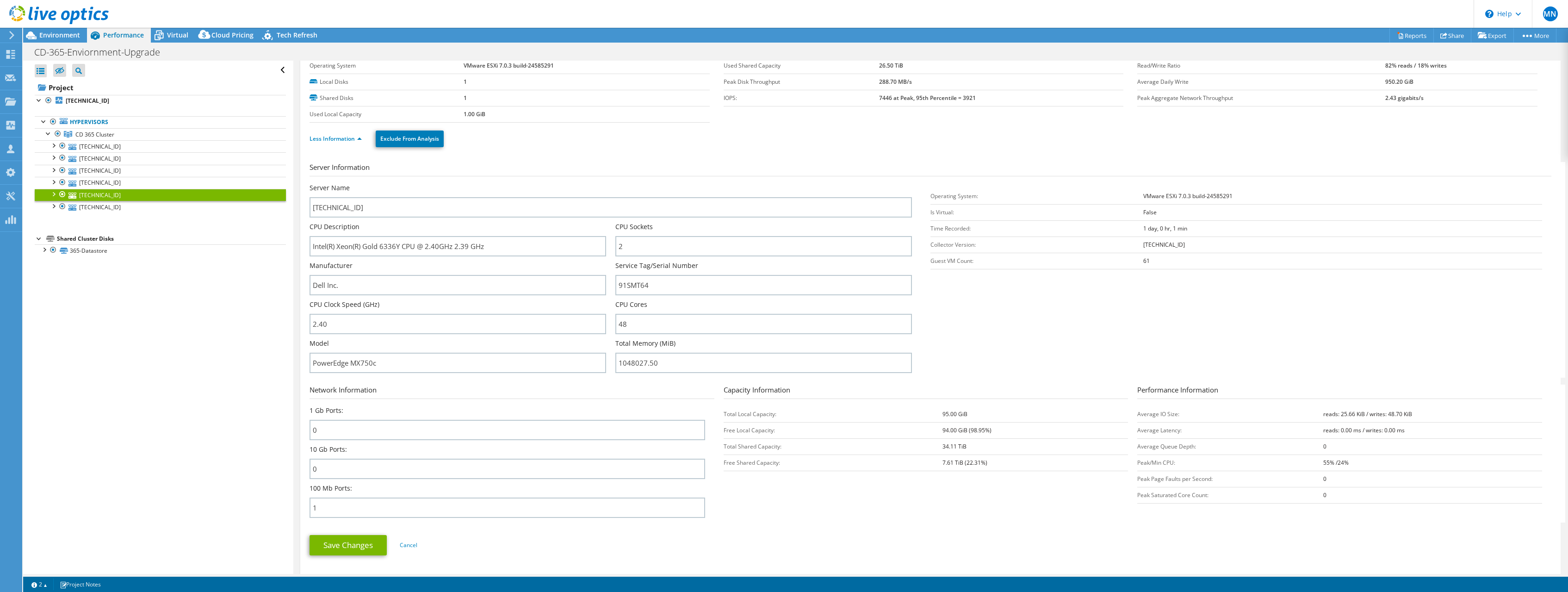
scroll to position [0, 0]
click at [103, 132] on span "CD 365 Cluster" at bounding box center [95, 134] width 39 height 8
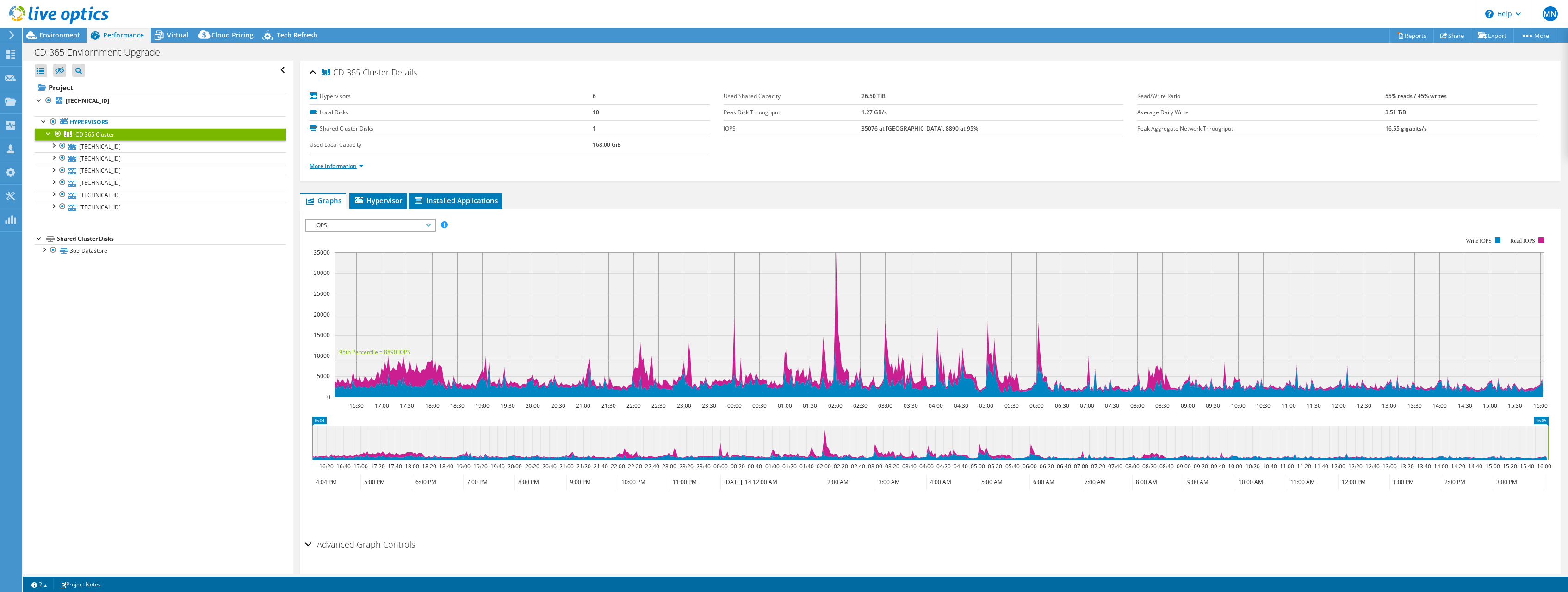
click at [340, 167] on link "More Information" at bounding box center [337, 166] width 54 height 8
